Goal: Information Seeking & Learning: Learn about a topic

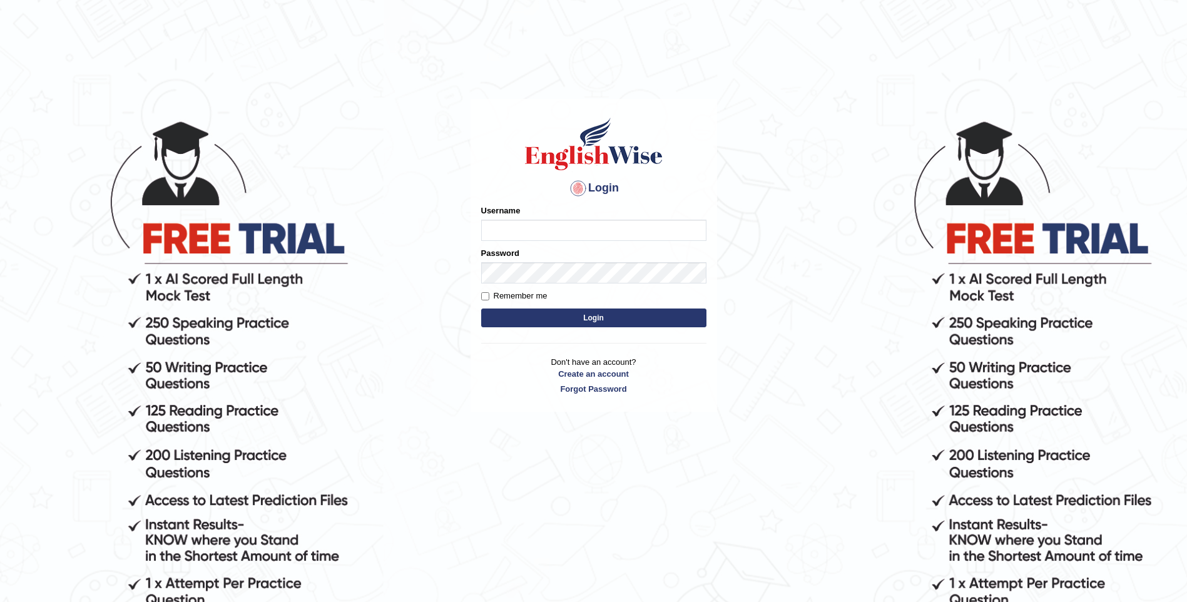
click at [512, 223] on input "Username" at bounding box center [593, 230] width 225 height 21
click at [506, 232] on input "Username" at bounding box center [593, 230] width 225 height 21
type input "Julie_pte"
click at [576, 323] on button "Login" at bounding box center [593, 317] width 225 height 19
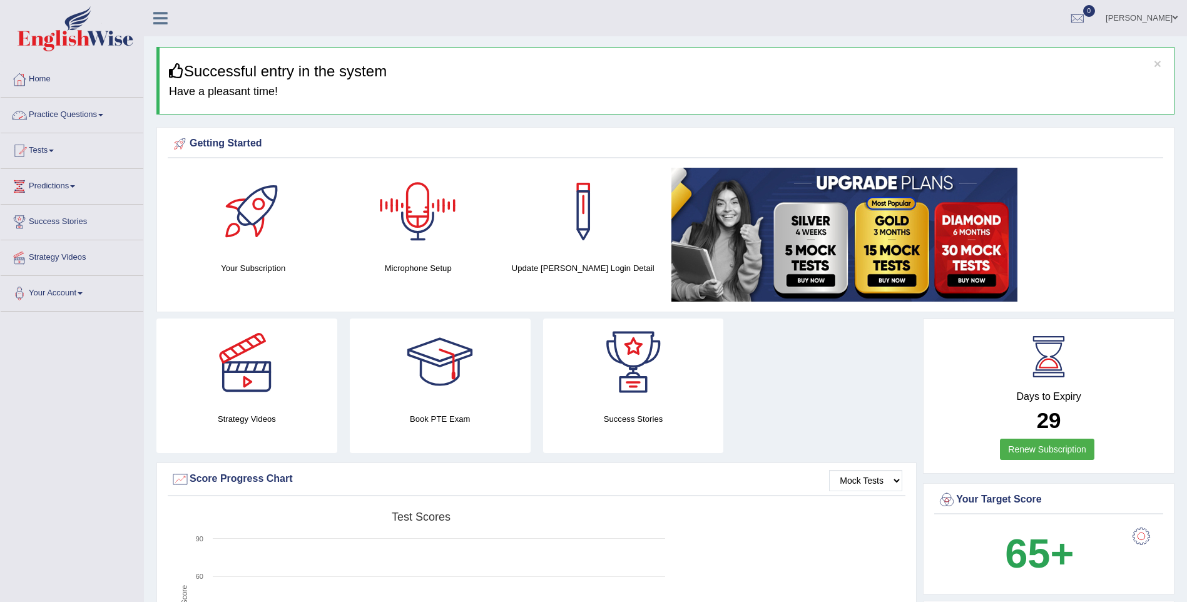
click at [89, 112] on link "Practice Questions" at bounding box center [72, 113] width 143 height 31
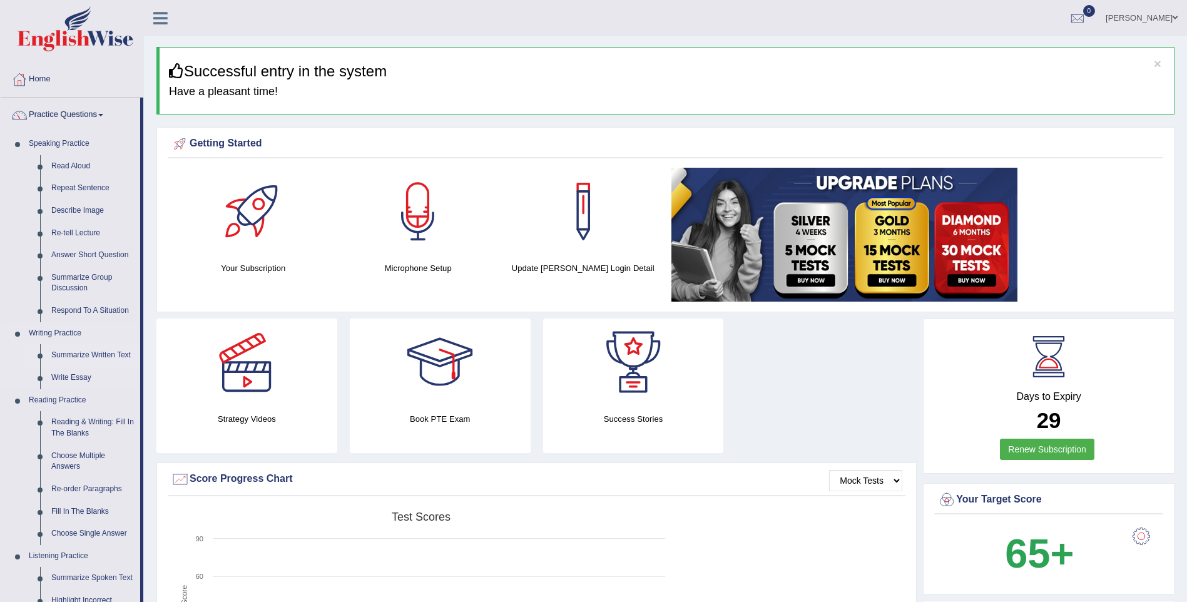
click at [91, 352] on link "Summarize Written Text" at bounding box center [93, 355] width 94 height 23
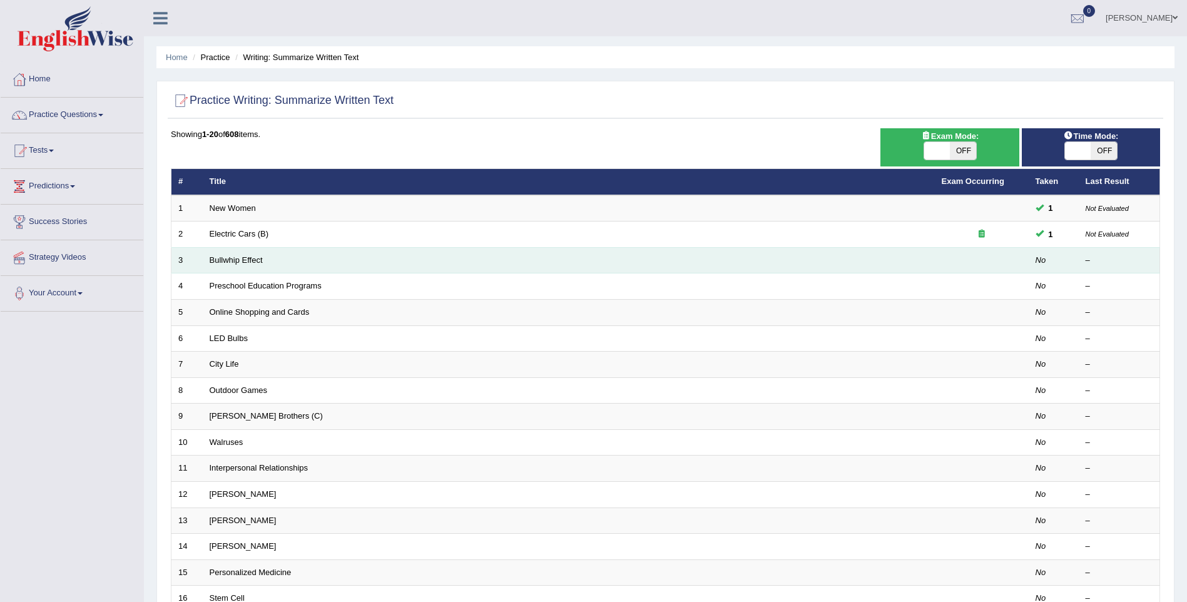
click at [265, 258] on td "Bullwhip Effect" at bounding box center [569, 260] width 732 height 26
click at [235, 261] on link "Bullwhip Effect" at bounding box center [236, 259] width 53 height 9
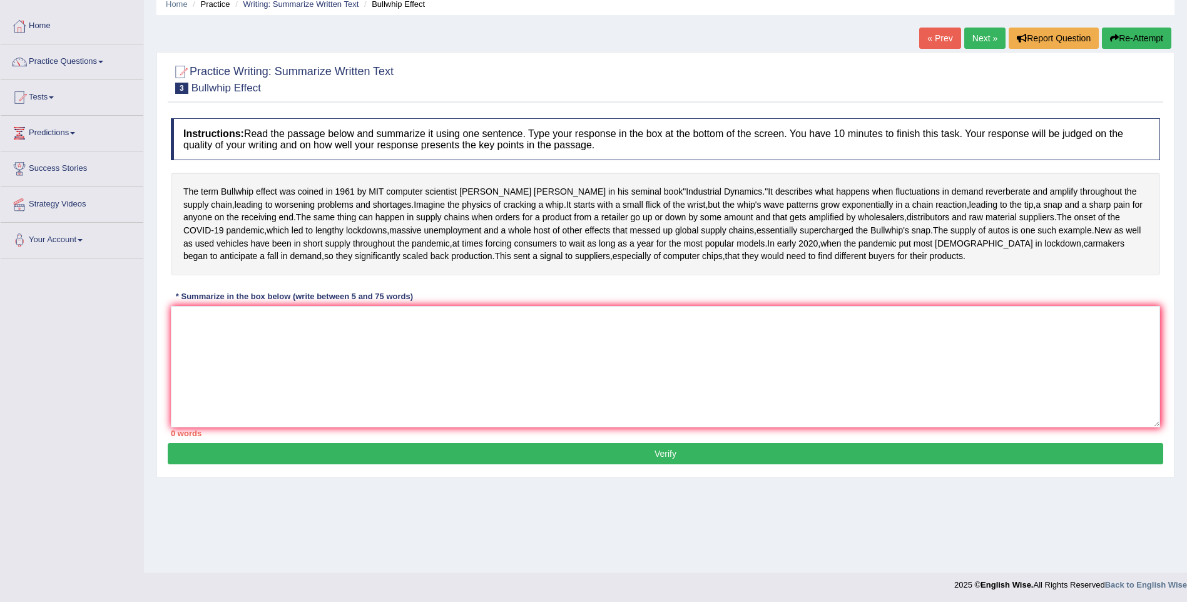
scroll to position [55, 0]
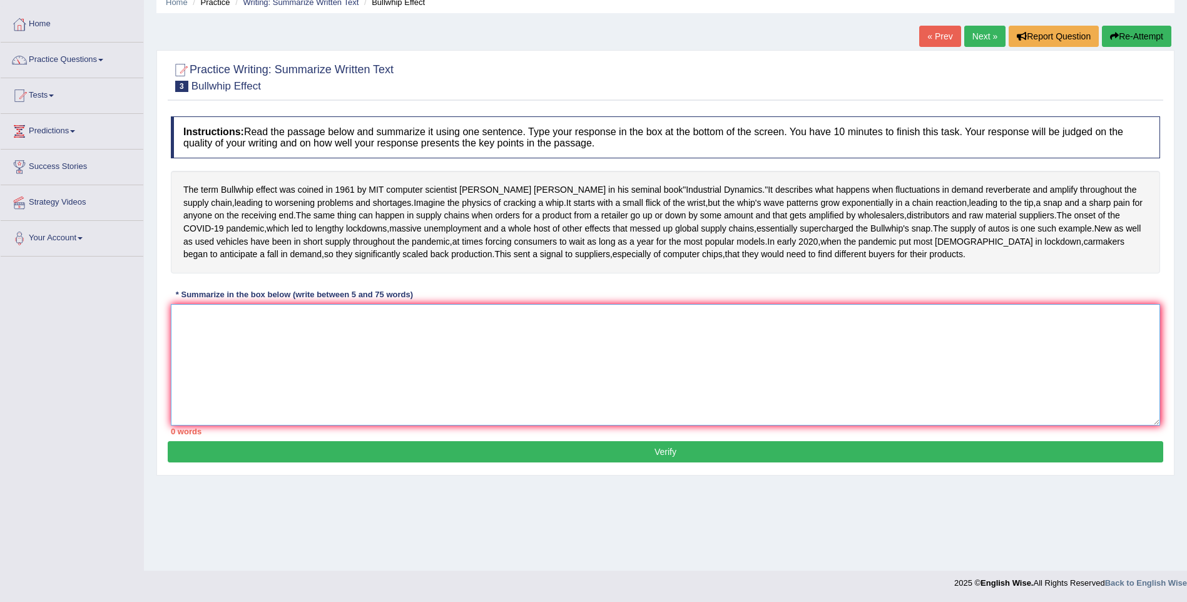
click at [185, 394] on textarea at bounding box center [665, 364] width 989 height 121
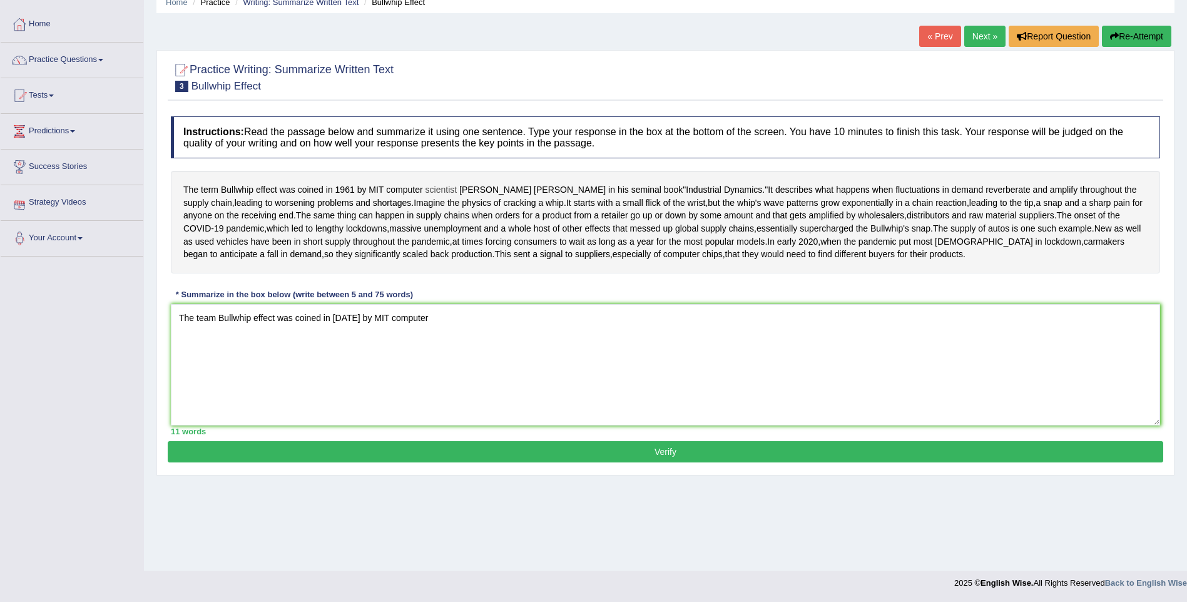
click at [426, 193] on span "scientist" at bounding box center [441, 189] width 32 height 13
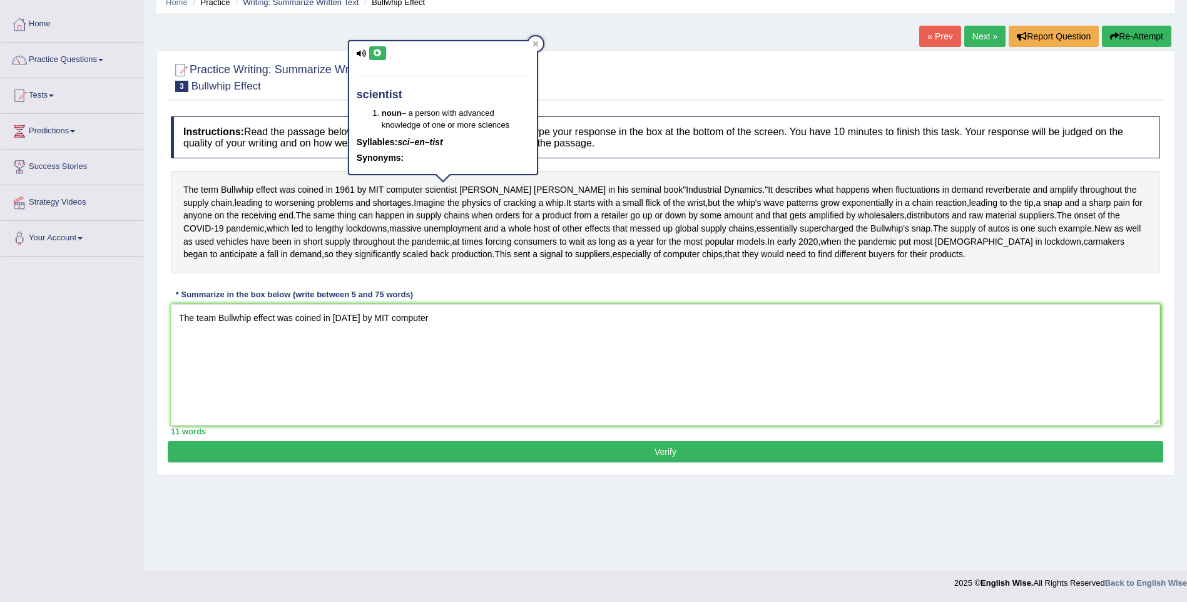
click at [606, 57] on div "Practice Writing: Summarize Written Text 3 Bullwhip Effect" at bounding box center [665, 79] width 995 height 44
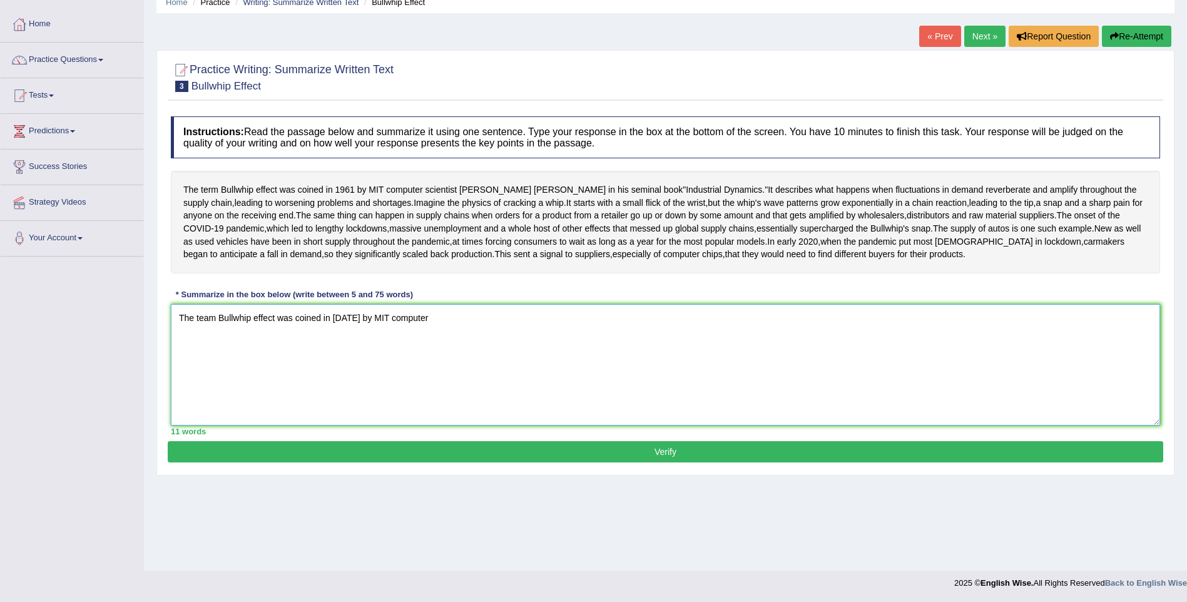
click at [431, 373] on textarea "The team Bullwhip effect was coined in 1961 by MIT computer" at bounding box center [665, 364] width 989 height 121
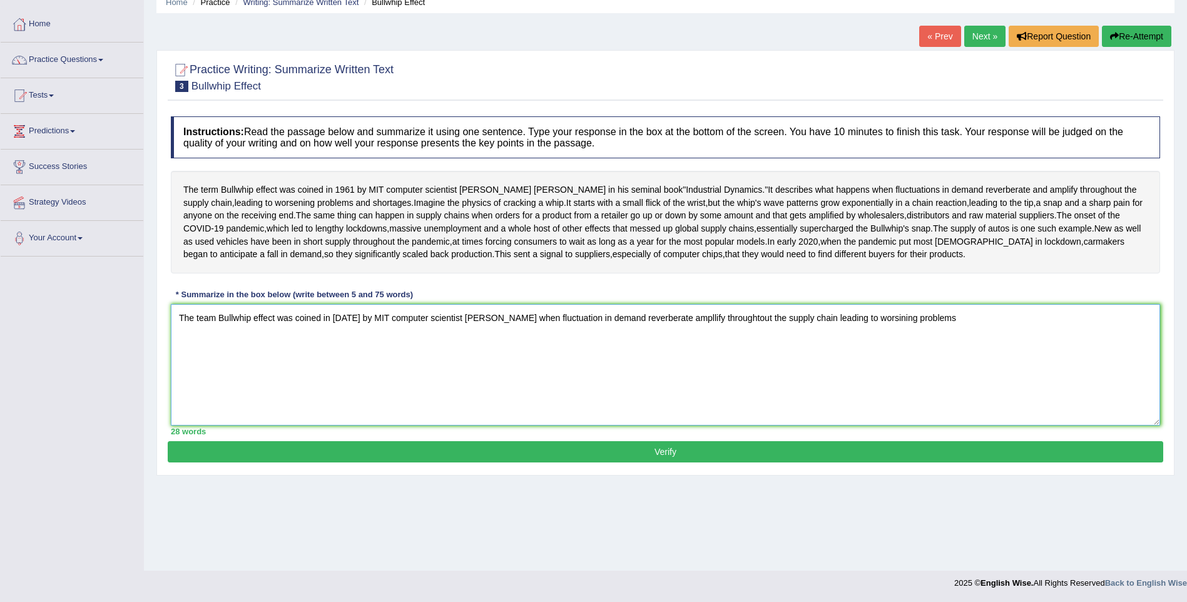
click at [867, 370] on textarea "The team Bullwhip effect was coined in 1961 by MIT computer scientist Jay Forre…" at bounding box center [665, 364] width 989 height 121
click at [937, 371] on textarea "The team Bullwhip effect was coined in 1961 by MIT computer scientist Jay Forre…" at bounding box center [665, 364] width 989 height 121
click at [606, 388] on textarea "The team Bullwhip effect was coined in 1961 by MIT computer scientist Jay Forre…" at bounding box center [665, 364] width 989 height 121
click at [626, 388] on textarea "The team Bullwhip effect was coined in 1961 by MIT computer scientist Jay Forre…" at bounding box center [665, 364] width 989 height 121
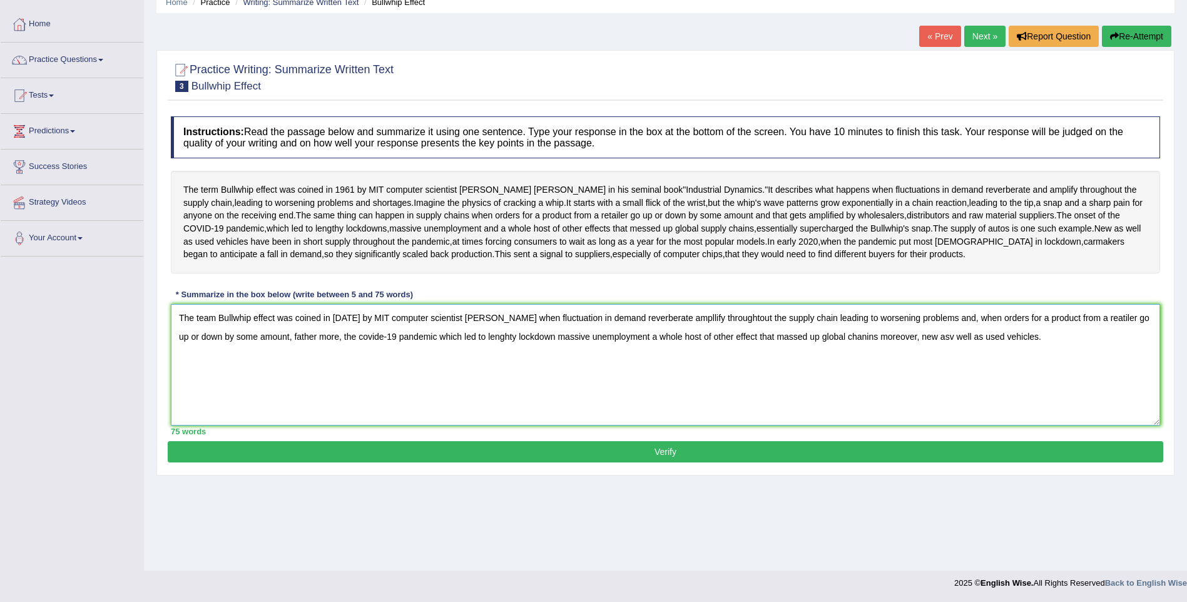
type textarea "The team Bullwhip effect was coined in 1961 by MIT computer scientist Jay Forre…"
click at [659, 462] on button "Verify" at bounding box center [665, 451] width 995 height 21
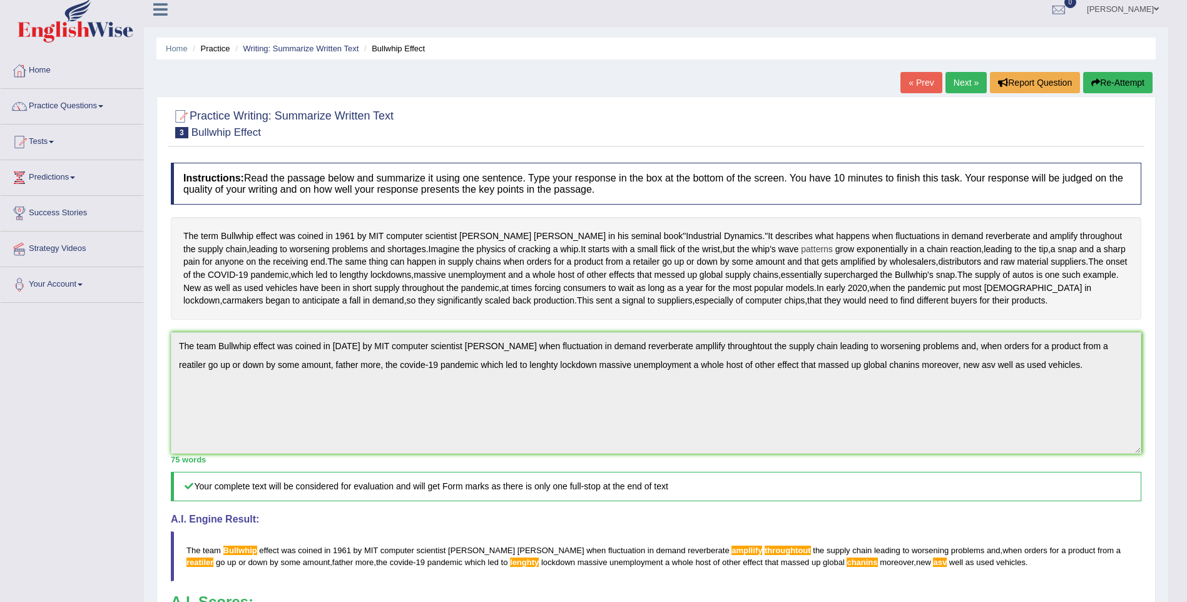
scroll to position [0, 0]
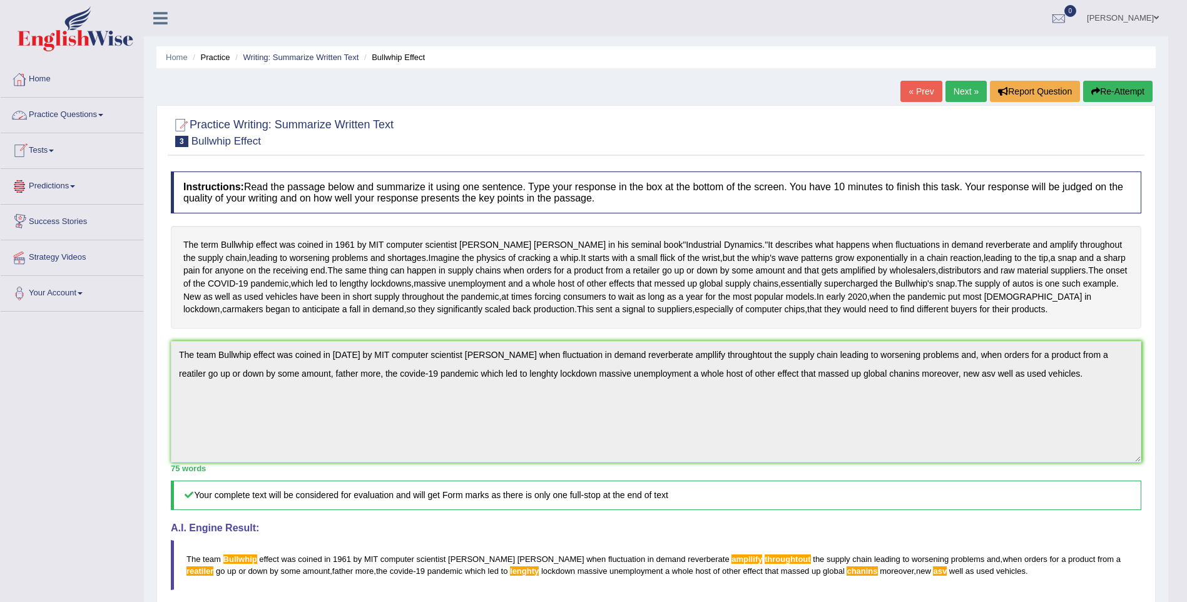
click at [59, 114] on link "Practice Questions" at bounding box center [72, 113] width 143 height 31
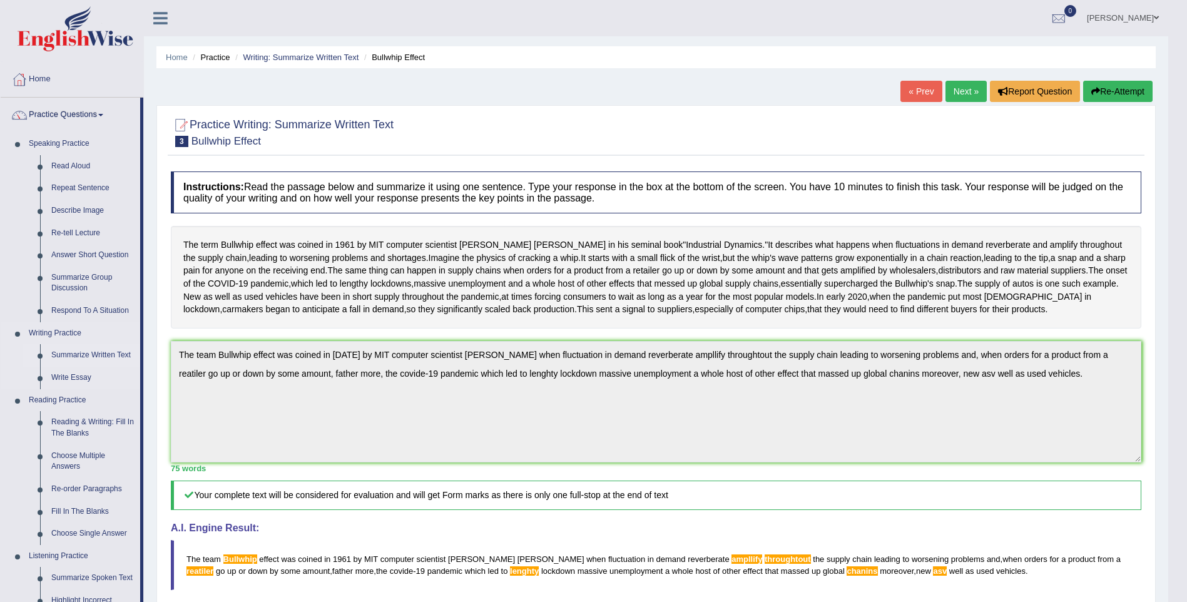
click at [99, 351] on link "Summarize Written Text" at bounding box center [93, 355] width 94 height 23
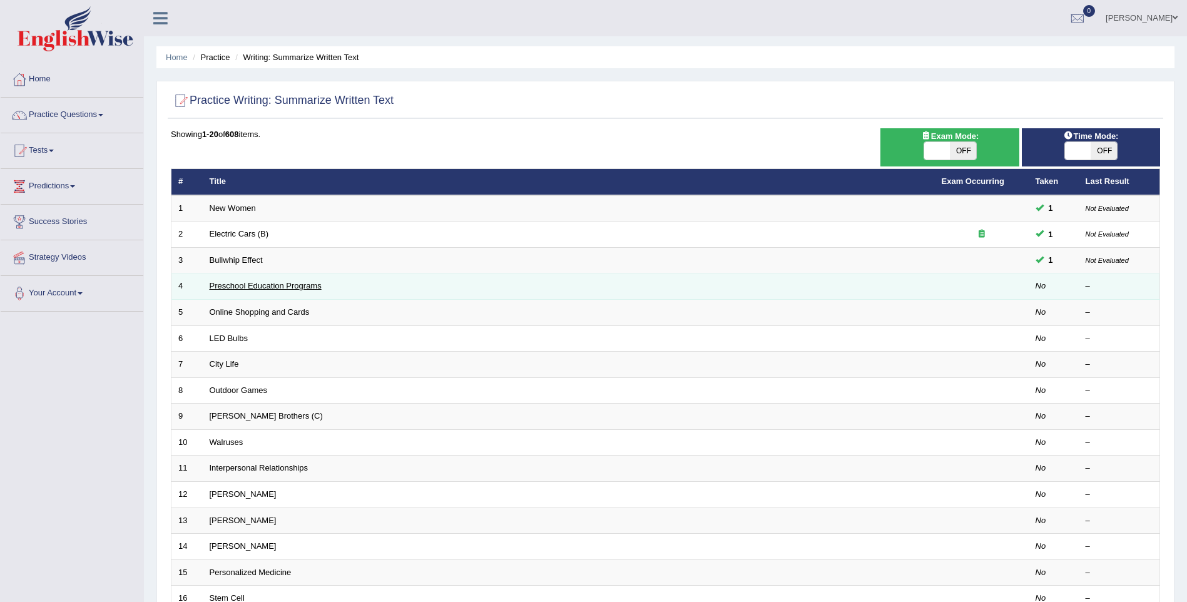
click at [308, 282] on link "Preschool Education Programs" at bounding box center [266, 285] width 112 height 9
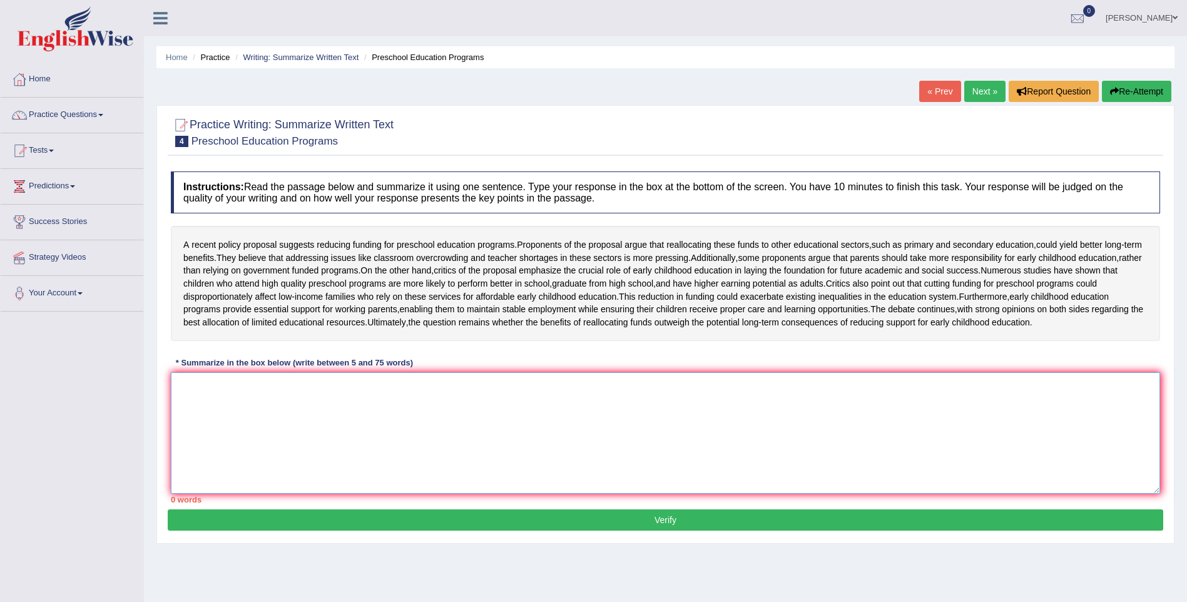
click at [193, 470] on textarea at bounding box center [665, 432] width 989 height 121
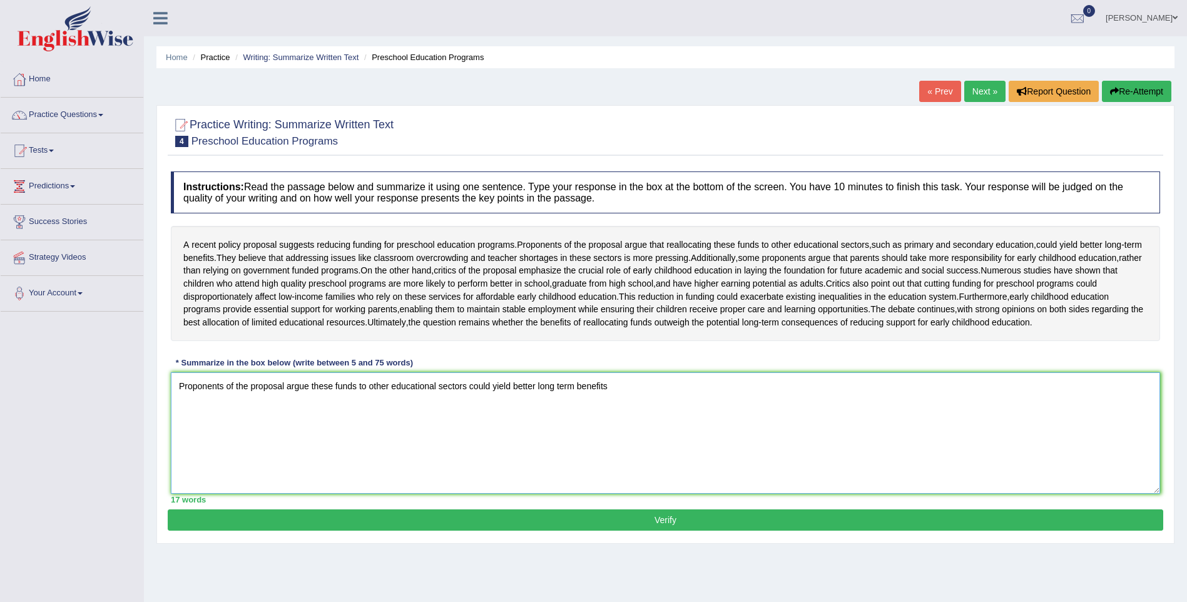
type textarea "Proponents of the proposal argue these funds to other educational sectors could…"
